Goal: Information Seeking & Learning: Learn about a topic

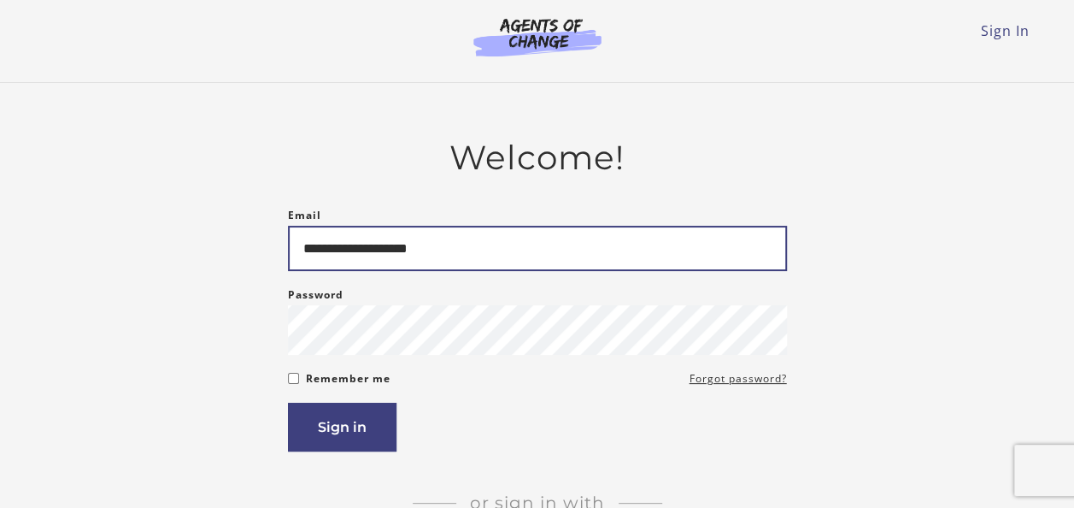
type input "**********"
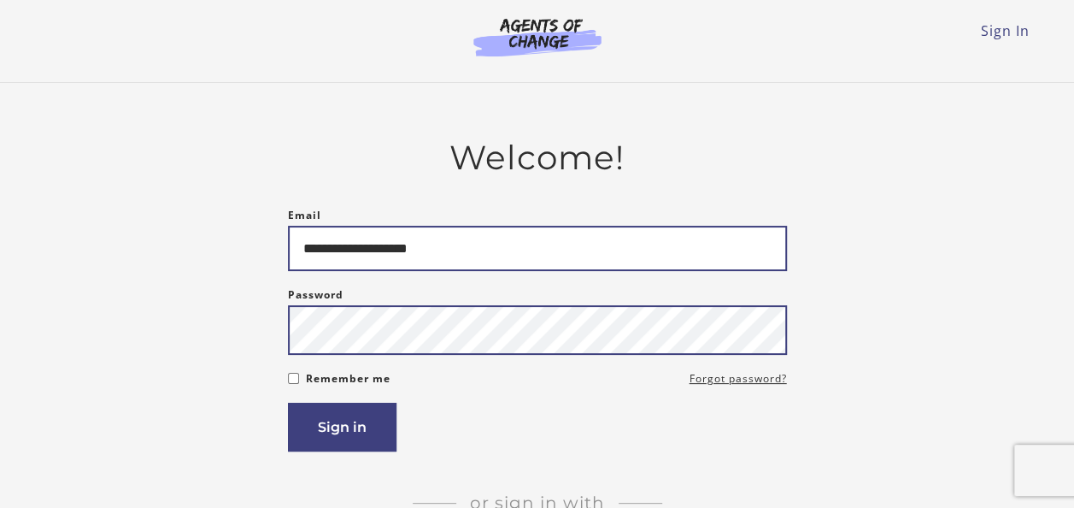
click at [288, 403] on button "Sign in" at bounding box center [342, 427] width 109 height 49
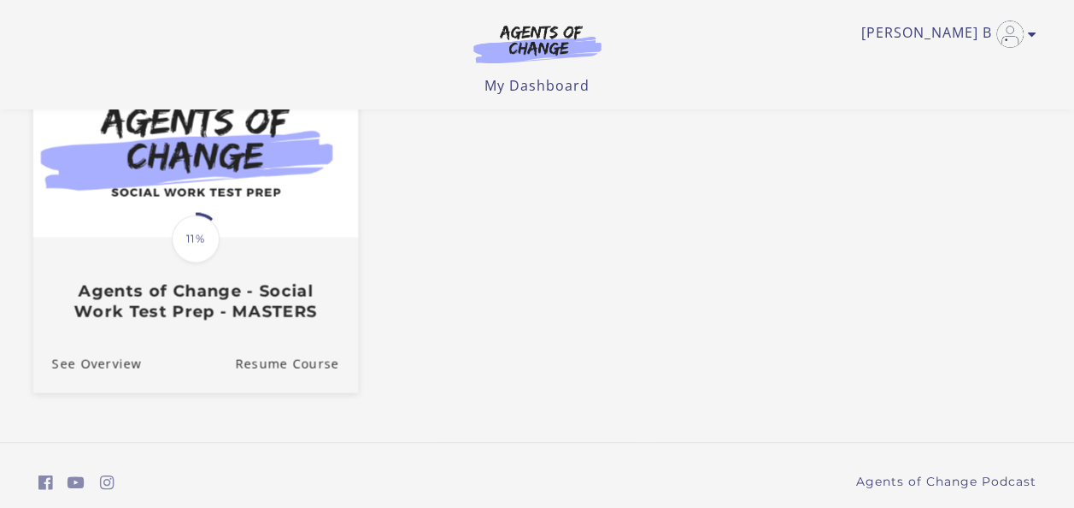
scroll to position [171, 0]
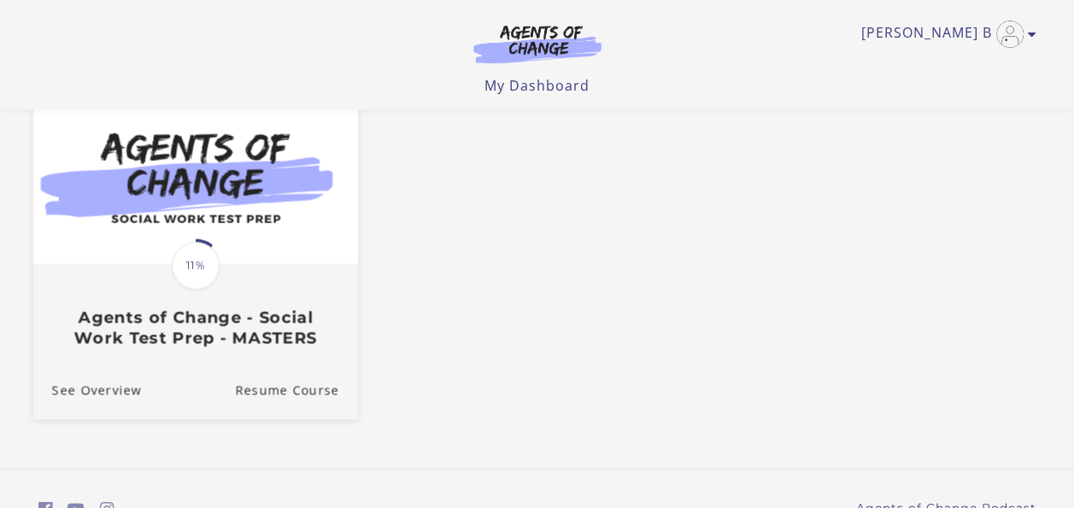
click at [249, 236] on img at bounding box center [194, 175] width 325 height 175
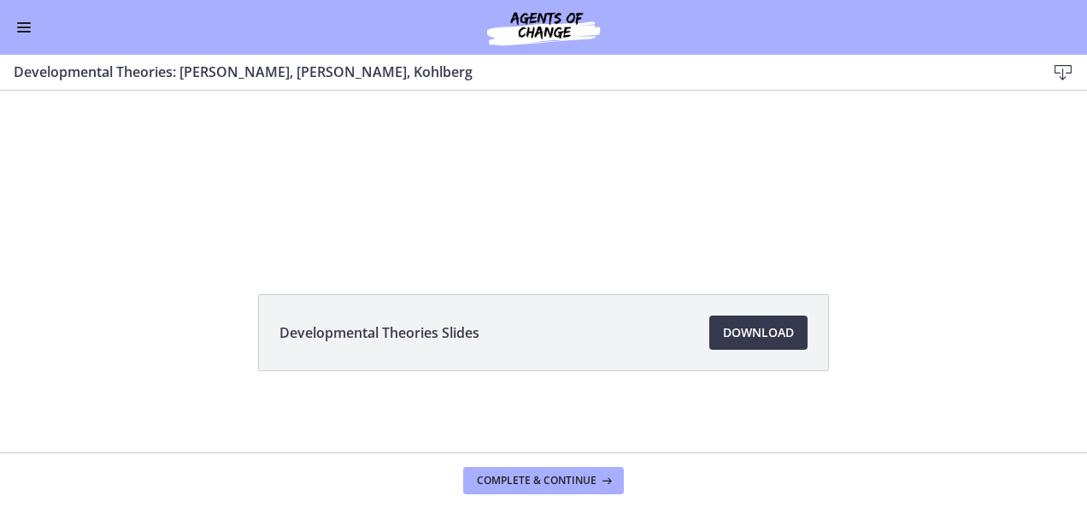
scroll to position [36, 0]
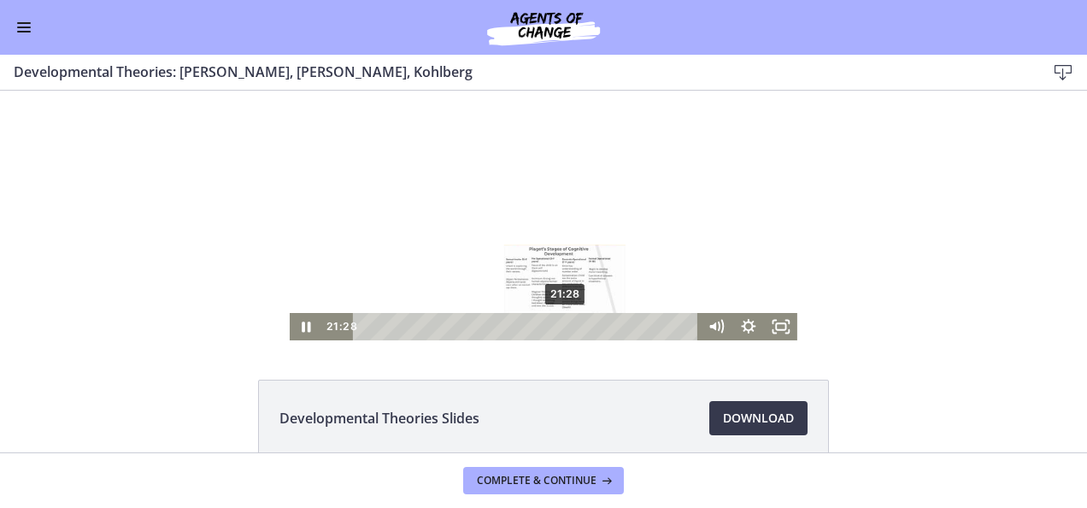
click at [560, 335] on div "21:28" at bounding box center [528, 326] width 327 height 27
drag, startPoint x: 562, startPoint y: 327, endPoint x: 591, endPoint y: 327, distance: 28.2
click at [591, 327] on div "Playbar" at bounding box center [595, 326] width 9 height 9
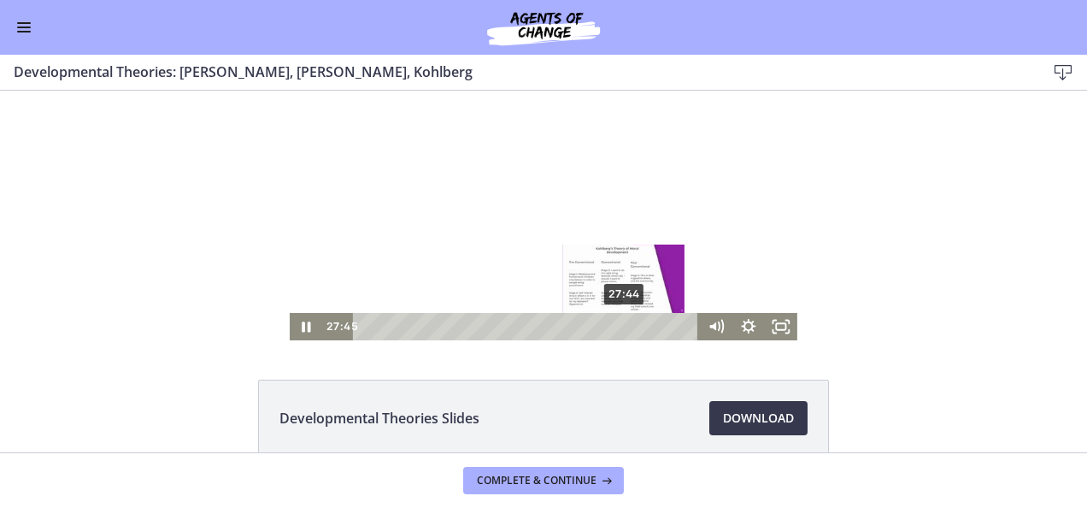
click at [619, 329] on div "27:44" at bounding box center [528, 326] width 327 height 27
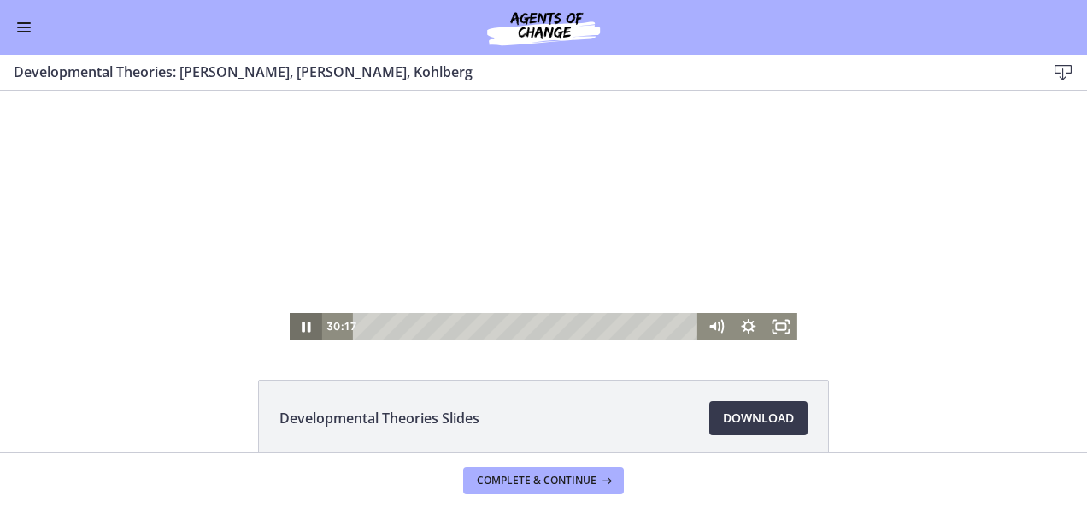
click at [301, 327] on icon "Pause" at bounding box center [306, 326] width 32 height 27
click at [292, 324] on icon "Play Video" at bounding box center [307, 326] width 32 height 27
click at [307, 325] on icon "Pause" at bounding box center [306, 326] width 32 height 27
click at [305, 323] on icon "Play Video" at bounding box center [307, 326] width 32 height 27
click at [294, 329] on icon "Pause" at bounding box center [306, 326] width 32 height 27
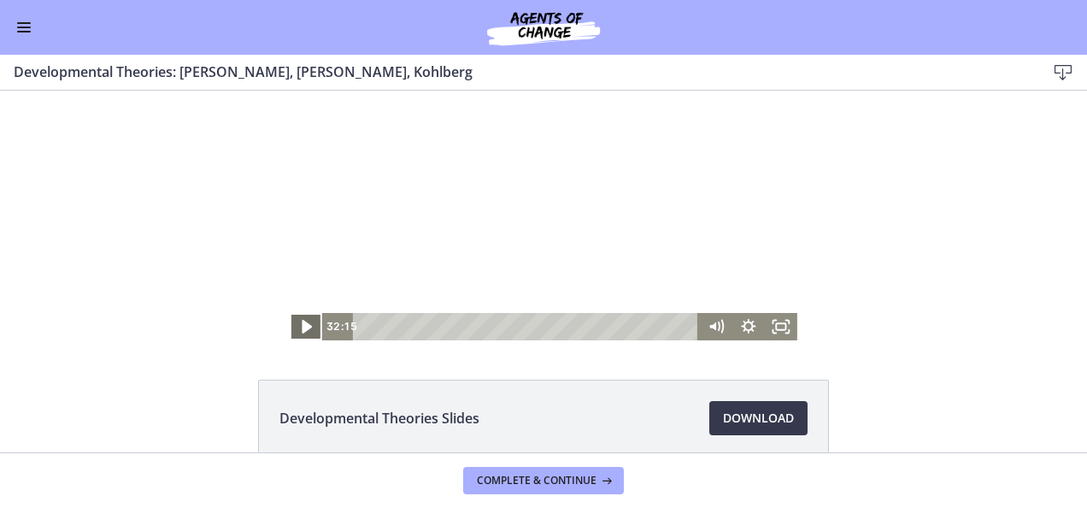
click at [301, 315] on icon "Play Video" at bounding box center [307, 326] width 39 height 32
click at [302, 330] on icon "Pause" at bounding box center [306, 326] width 9 height 10
click at [303, 324] on icon "Play Video" at bounding box center [308, 327] width 10 height 14
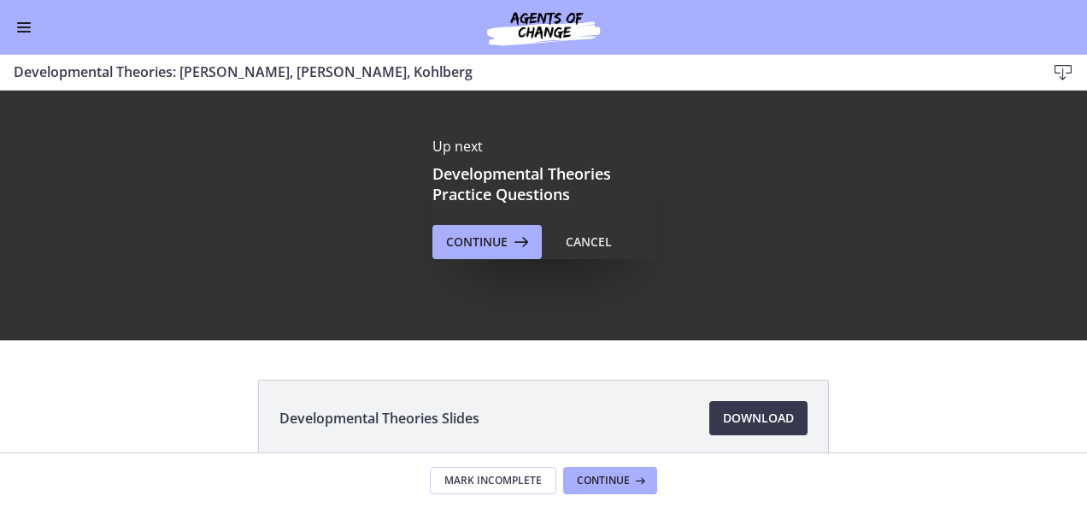
scroll to position [0, 0]
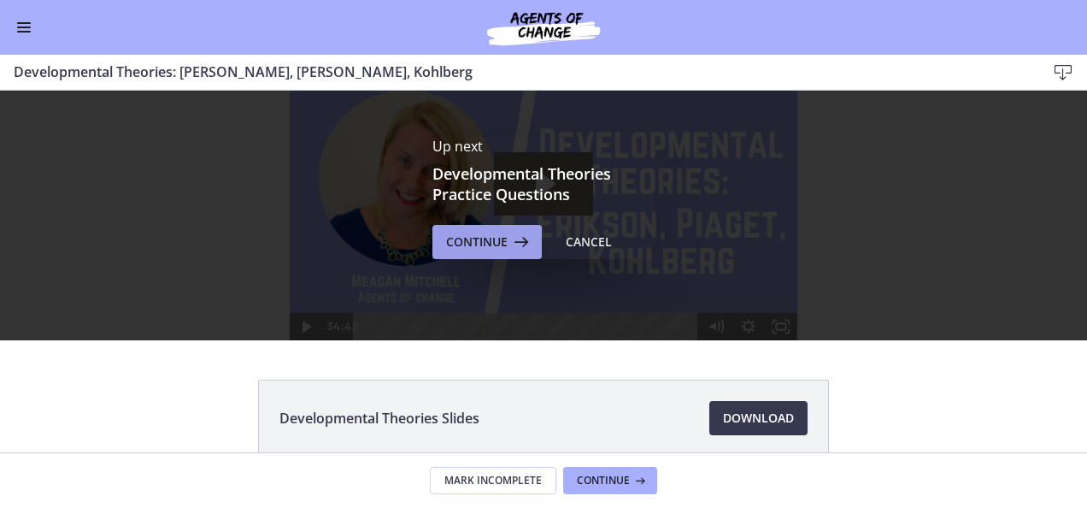
click at [458, 254] on button "Continue" at bounding box center [487, 242] width 109 height 34
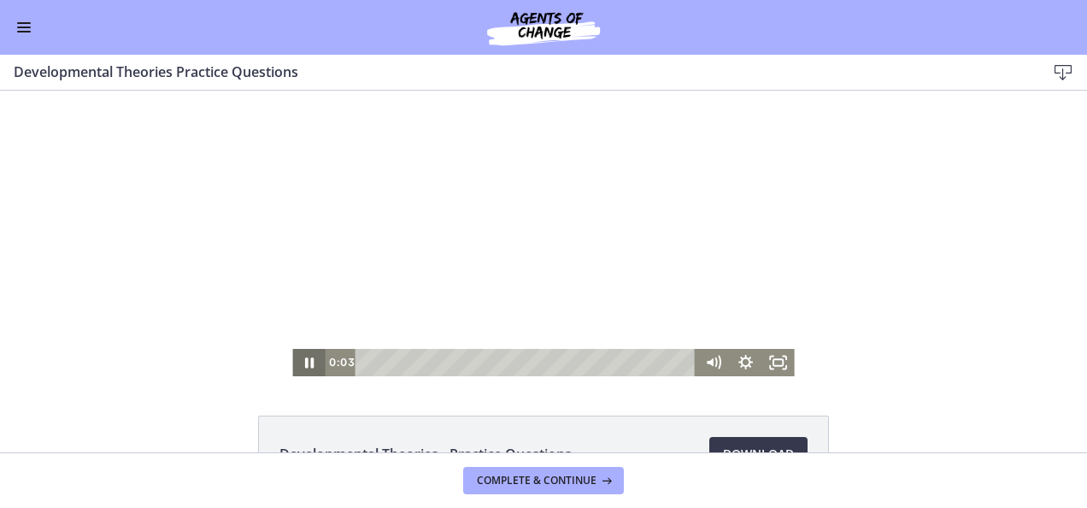
click at [303, 361] on icon "Pause" at bounding box center [308, 362] width 32 height 27
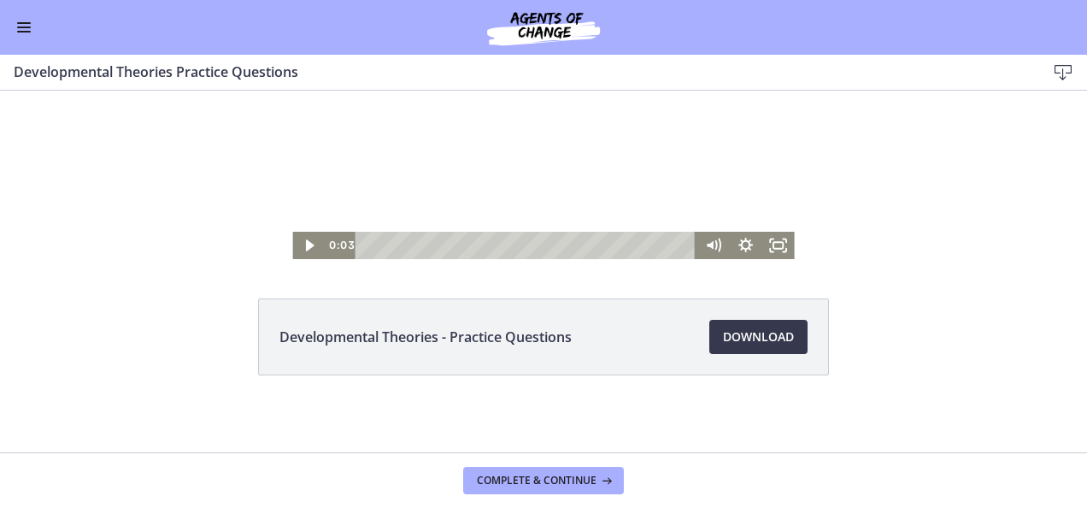
scroll to position [121, 0]
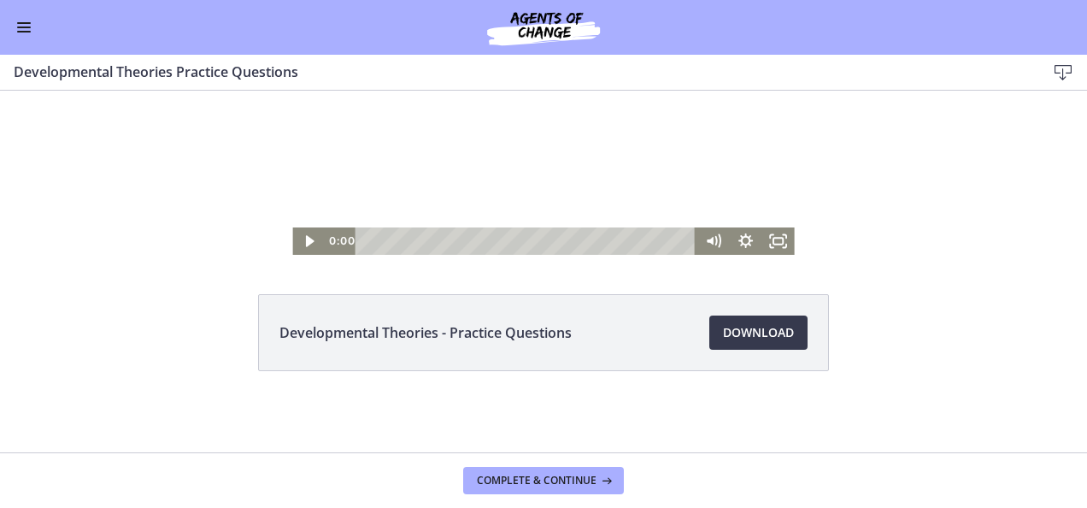
click at [358, 255] on html "Click for sound @keyframes VOLUME_SMALL_WAVE_FLASH { 0% { opacity: 0; } 33% { o…" at bounding box center [543, 111] width 1087 height 285
click at [295, 232] on icon "Play Video" at bounding box center [310, 240] width 32 height 27
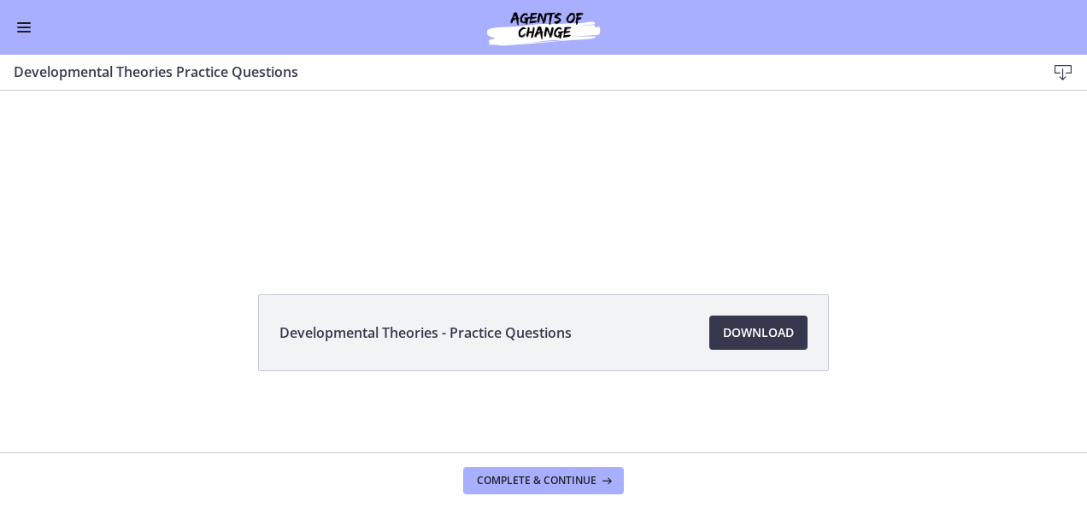
scroll to position [36, 0]
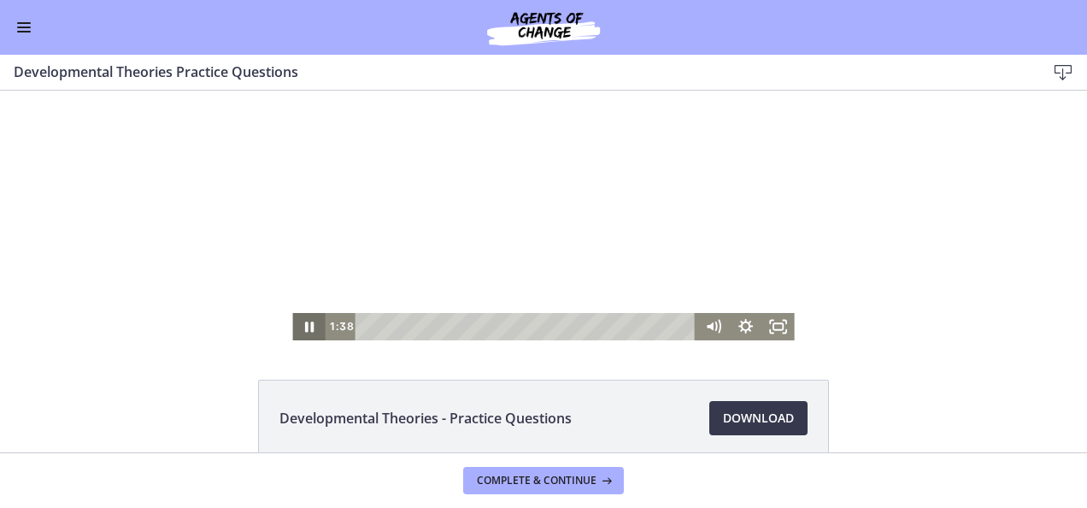
click at [305, 327] on icon "Pause" at bounding box center [309, 326] width 9 height 10
click at [306, 323] on icon "Play Video" at bounding box center [310, 326] width 9 height 11
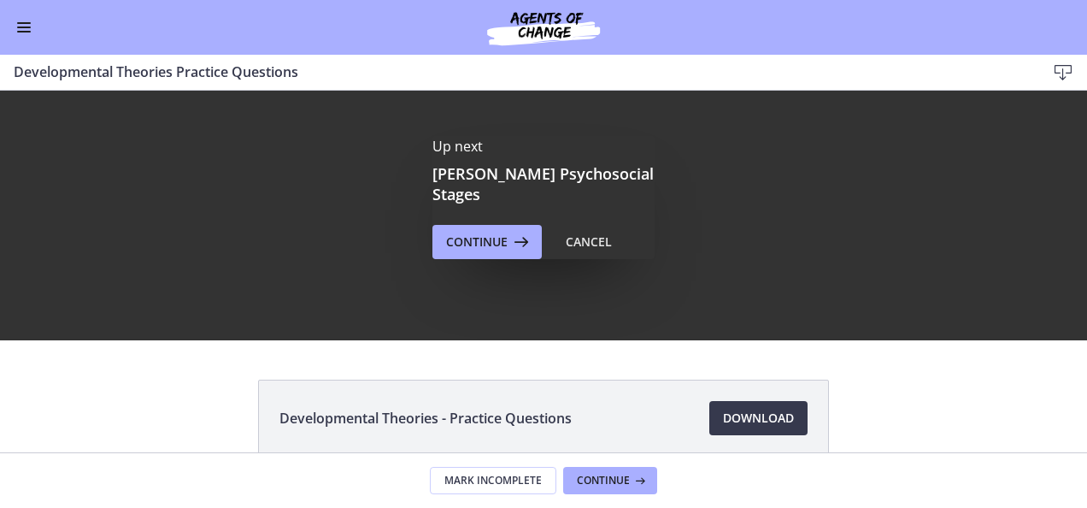
scroll to position [0, 0]
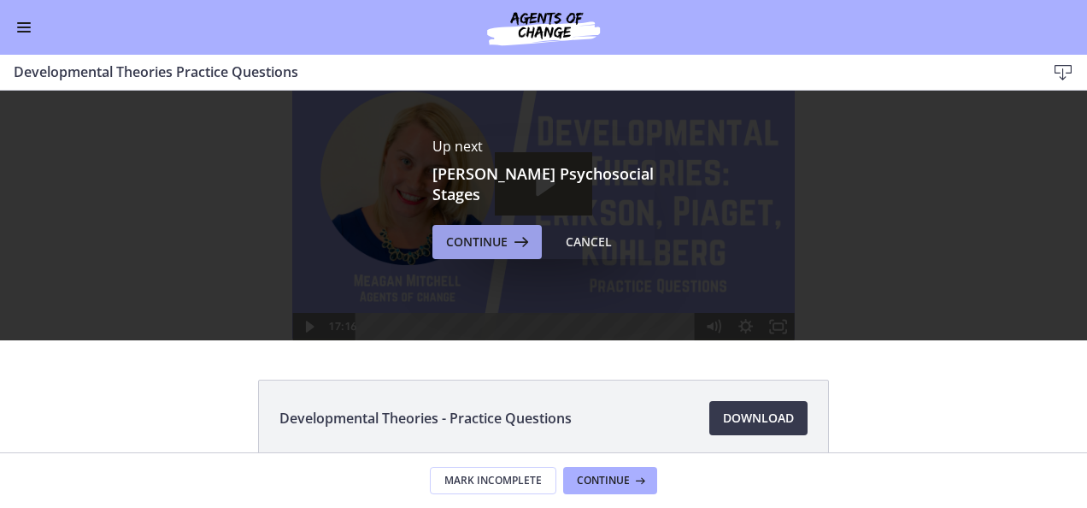
click at [464, 235] on span "Continue" at bounding box center [477, 242] width 62 height 21
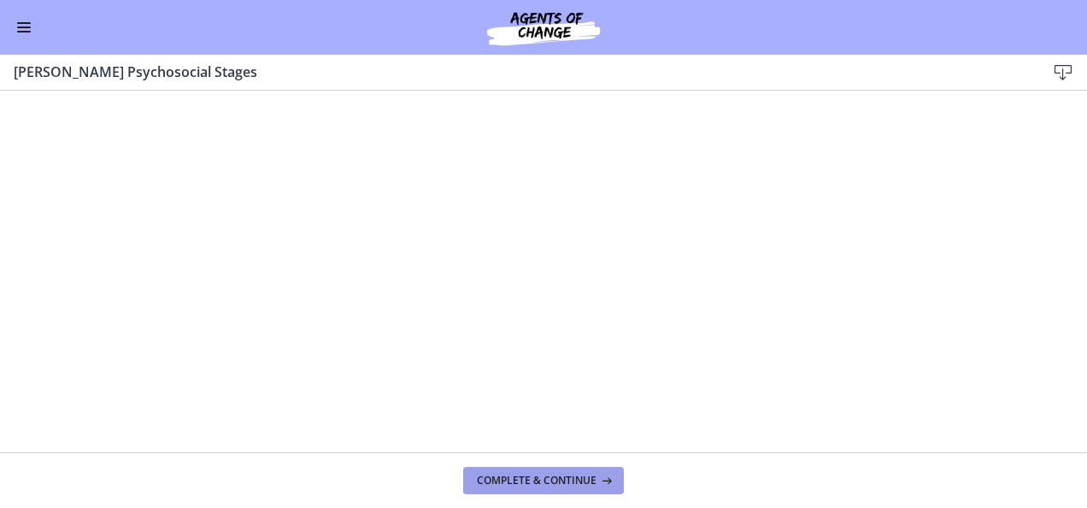
click at [530, 474] on span "Complete & continue" at bounding box center [537, 481] width 120 height 14
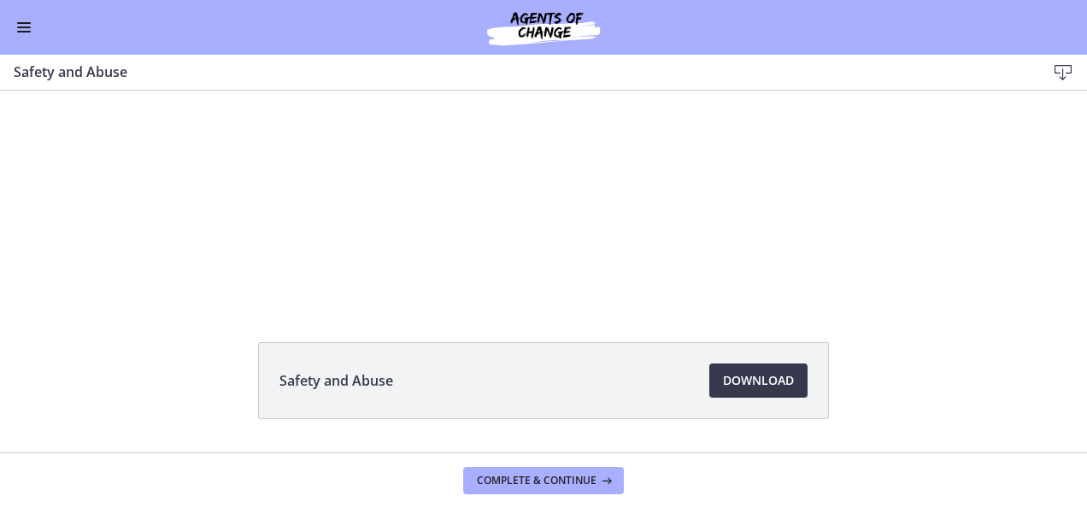
scroll to position [36, 0]
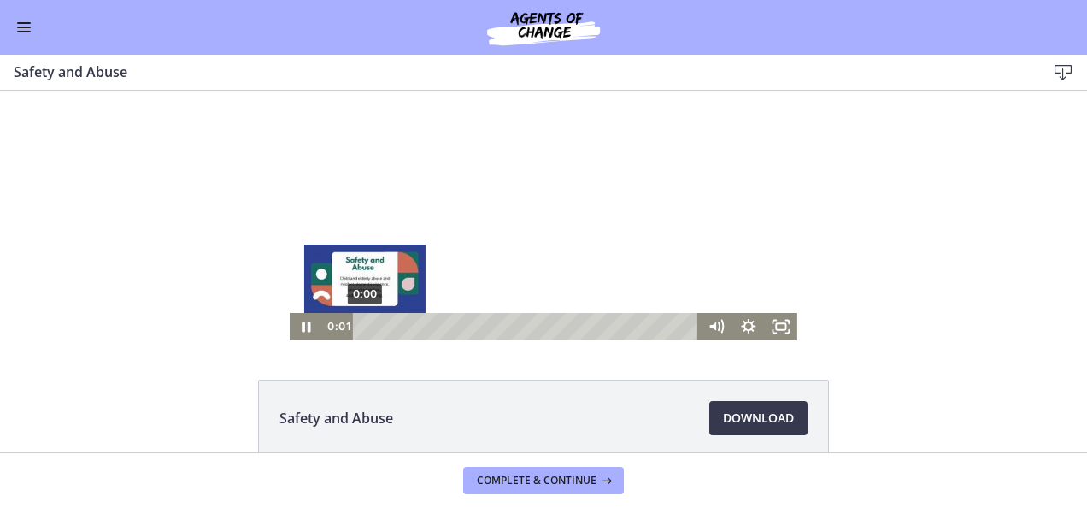
click at [365, 335] on div "0:00" at bounding box center [528, 326] width 327 height 27
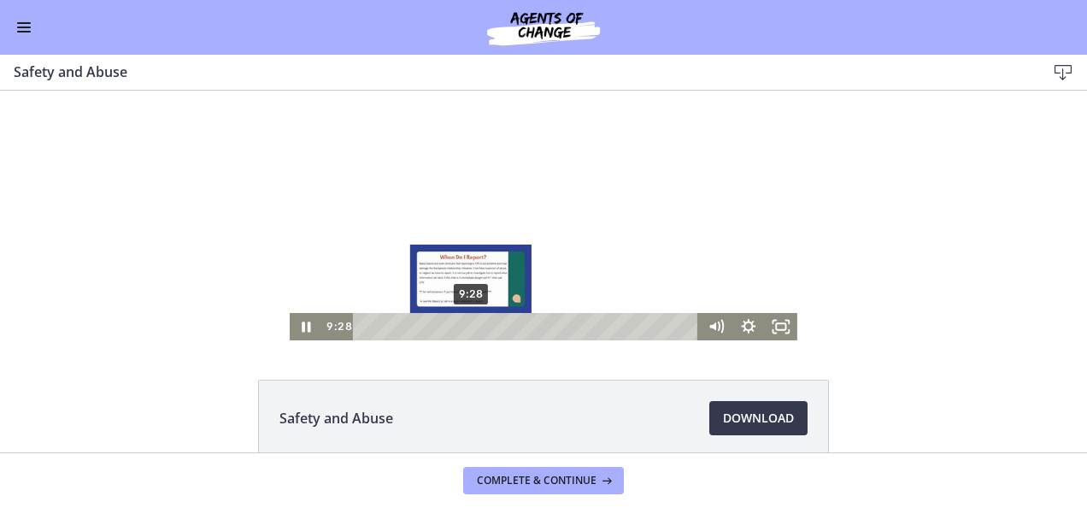
drag, startPoint x: 439, startPoint y: 325, endPoint x: 465, endPoint y: 328, distance: 25.9
click at [467, 328] on div "Playbar" at bounding box center [471, 326] width 9 height 9
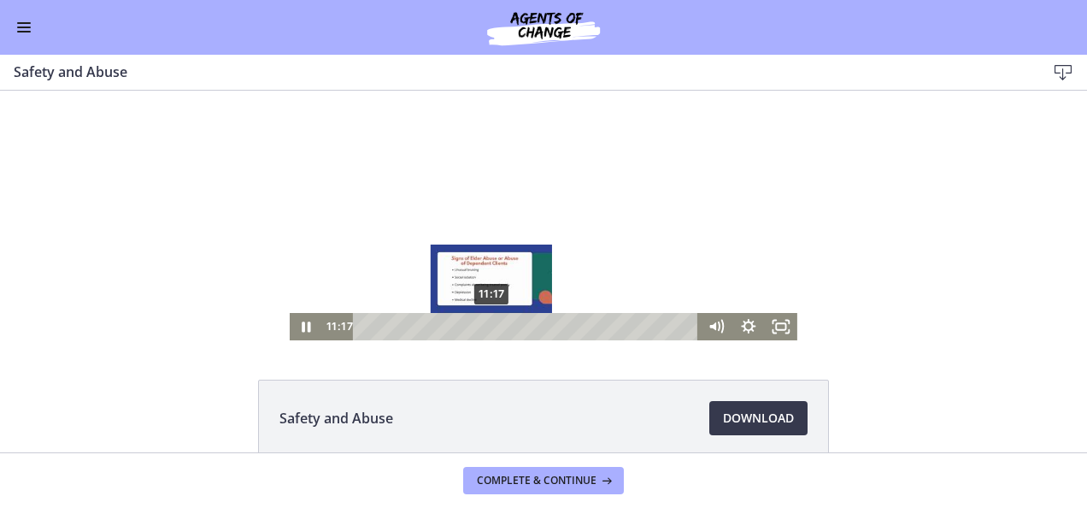
drag, startPoint x: 466, startPoint y: 329, endPoint x: 485, endPoint y: 324, distance: 20.3
click at [486, 324] on div "Playbar" at bounding box center [490, 326] width 9 height 9
click at [480, 327] on div "Playbar" at bounding box center [484, 326] width 9 height 9
drag, startPoint x: 480, startPoint y: 327, endPoint x: 490, endPoint y: 327, distance: 10.3
click at [491, 327] on div "Playbar" at bounding box center [495, 326] width 9 height 9
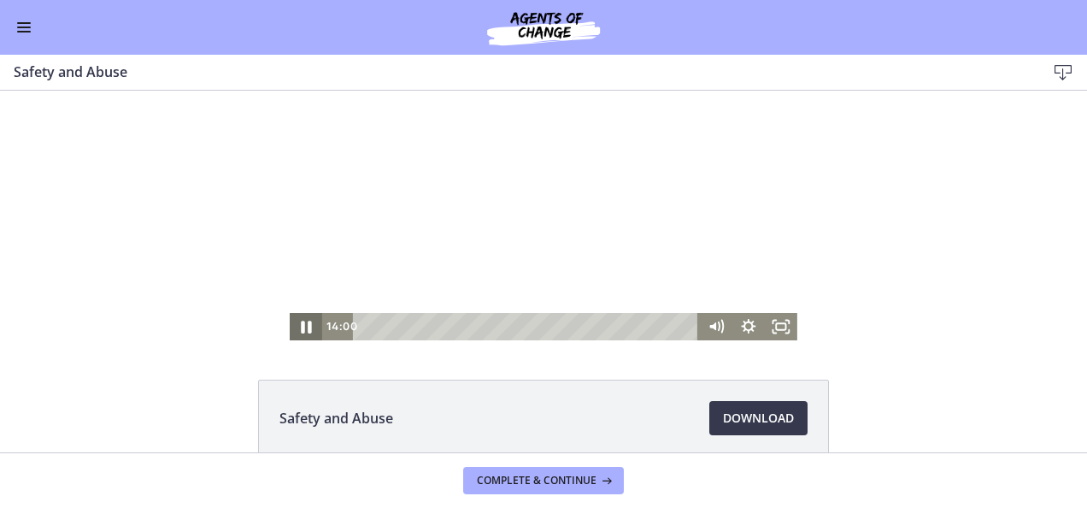
click at [301, 327] on icon "Pause" at bounding box center [306, 327] width 10 height 13
